Goal: Information Seeking & Learning: Learn about a topic

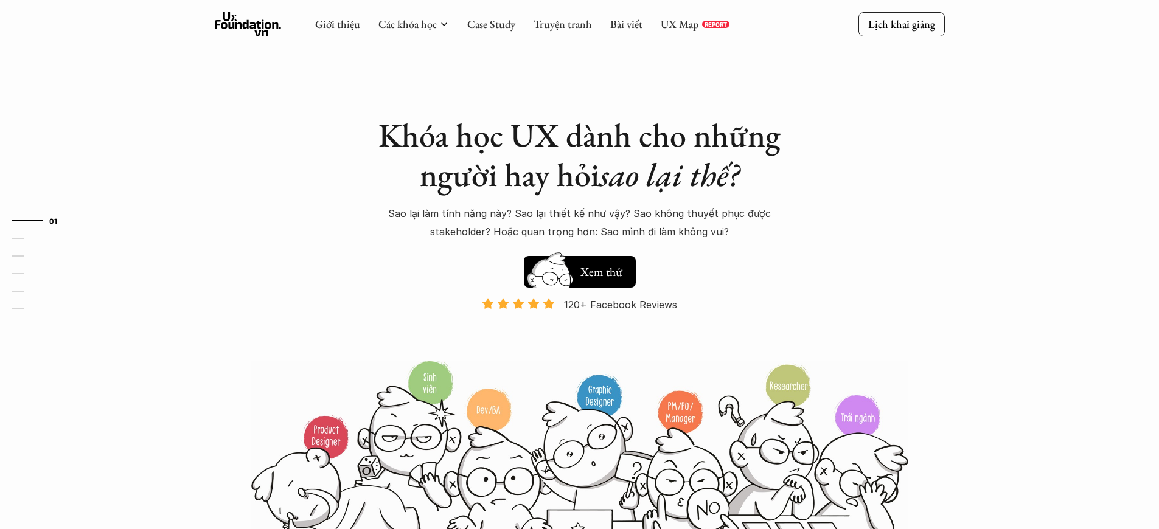
click at [621, 305] on p "120+ Facebook Reviews" at bounding box center [620, 305] width 113 height 18
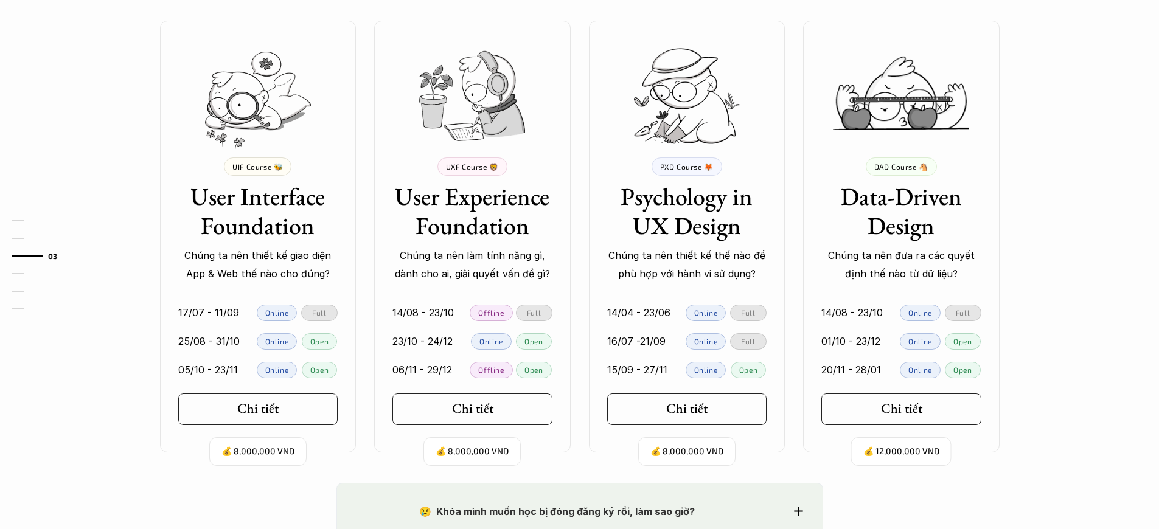
click at [257, 265] on p "Chúng ta nên thiết kế giao diện App & Web thế nào cho đúng?" at bounding box center [258, 264] width 160 height 37
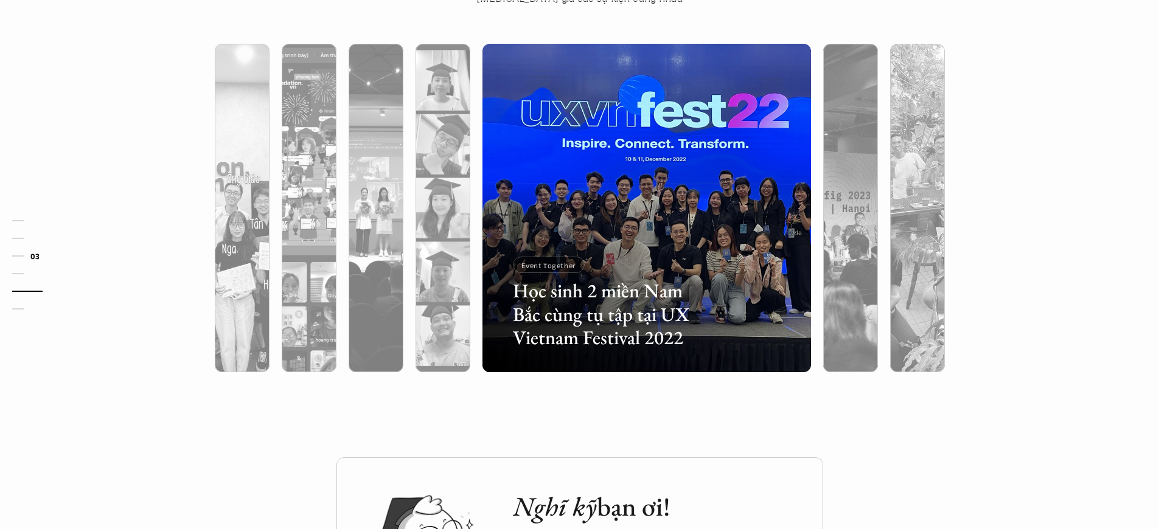
scroll to position [1115, 0]
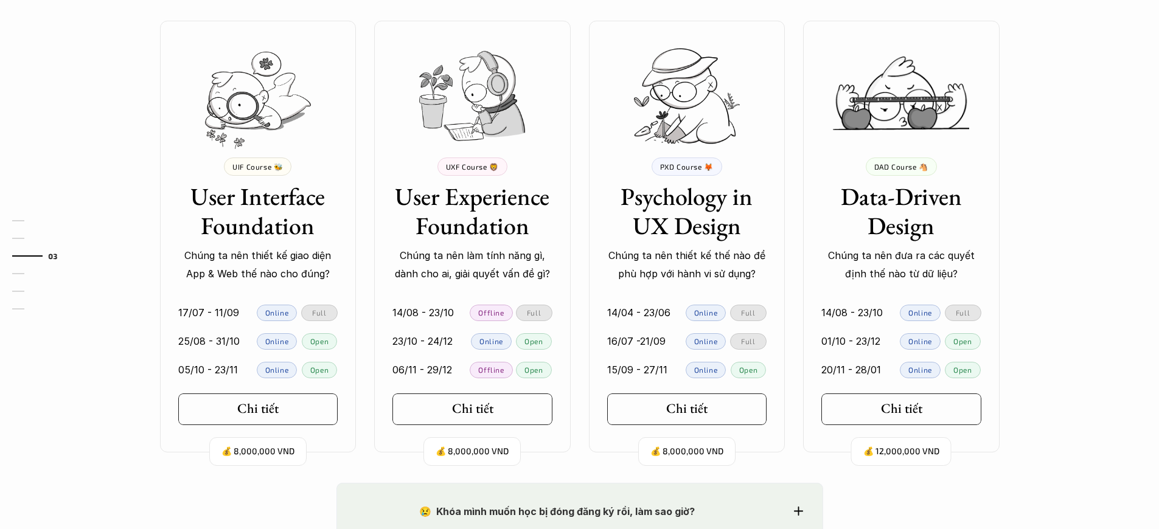
click at [257, 265] on p "Chúng ta nên thiết kế giao diện App & Web thế nào cho đúng?" at bounding box center [258, 264] width 160 height 37
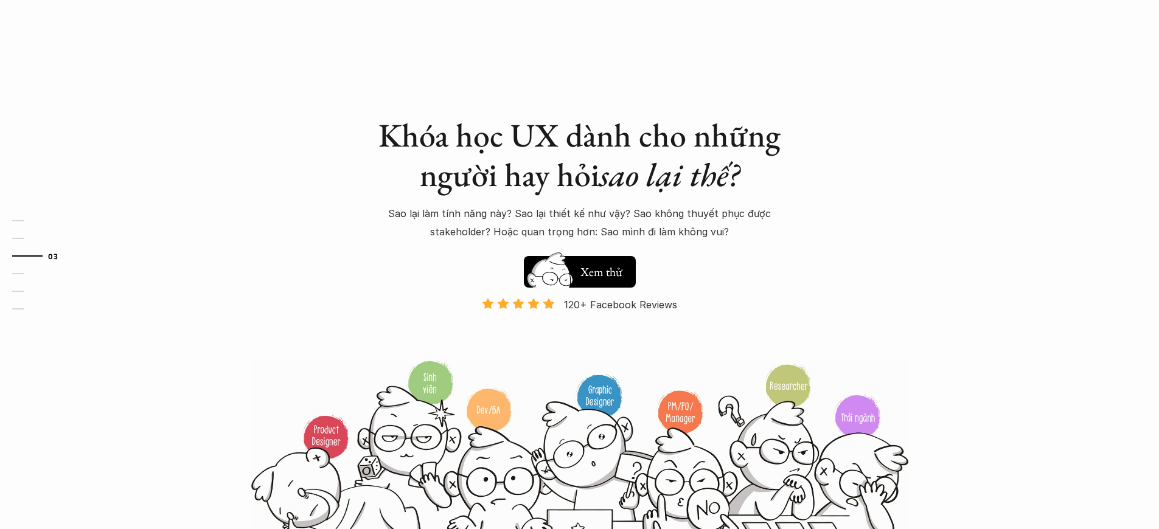
scroll to position [1115, 0]
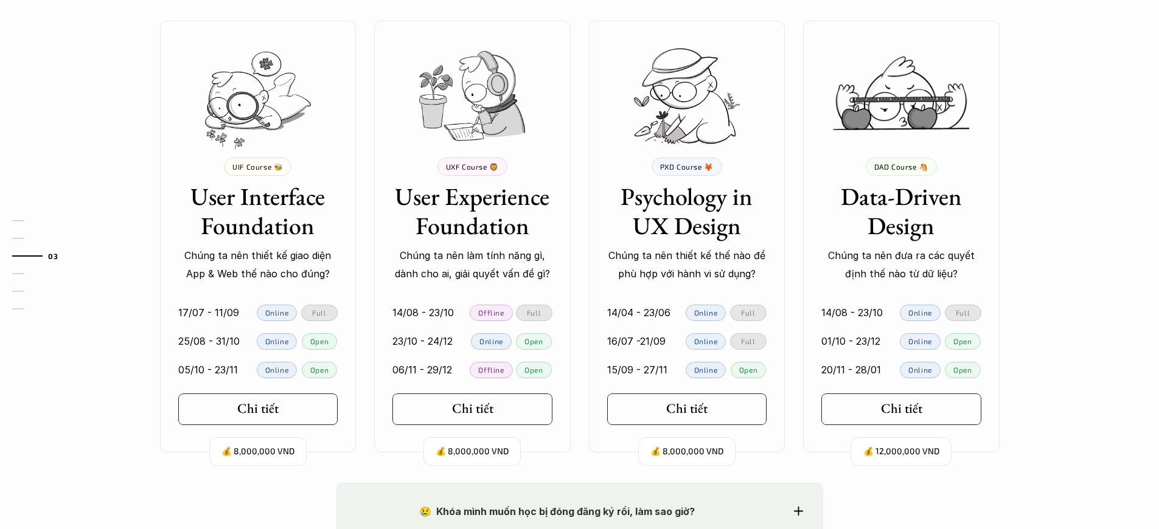
click at [257, 265] on p "Chúng ta nên thiết kế giao diện App & Web thế nào cho đúng?" at bounding box center [258, 264] width 160 height 37
